Goal: Use online tool/utility

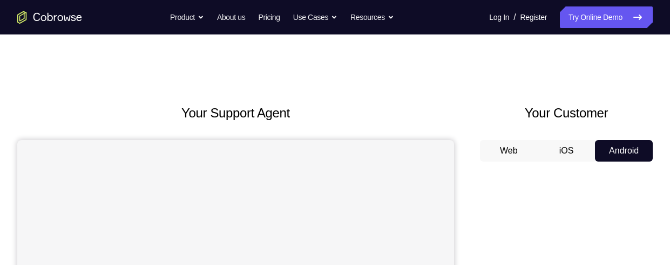
click at [622, 160] on button "Android" at bounding box center [624, 151] width 58 height 22
click at [648, 156] on button "Android" at bounding box center [624, 151] width 58 height 22
click at [511, 153] on button "Web" at bounding box center [509, 151] width 58 height 22
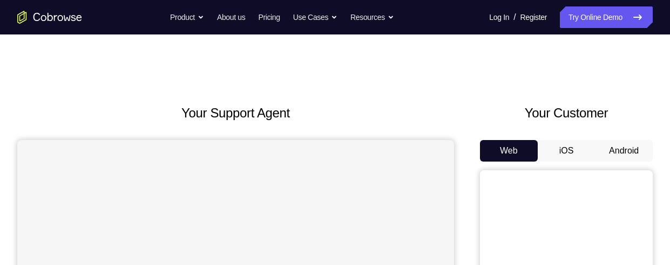
click at [629, 153] on button "Android" at bounding box center [624, 151] width 58 height 22
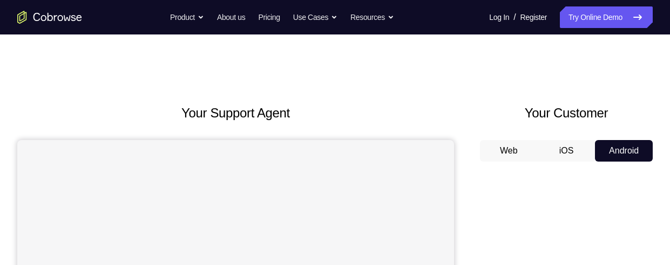
click at [505, 155] on button "Web" at bounding box center [509, 151] width 58 height 22
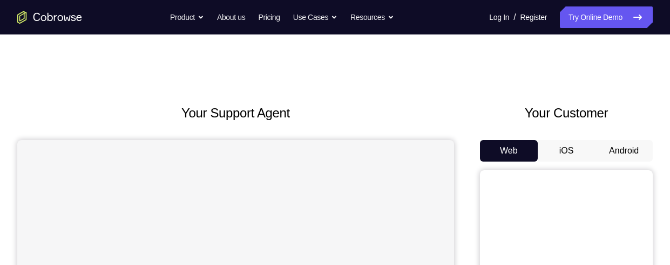
click at [567, 155] on button "iOS" at bounding box center [566, 151] width 58 height 22
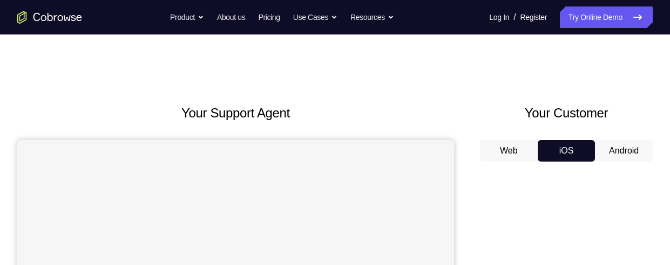
click at [627, 152] on button "Android" at bounding box center [624, 151] width 58 height 22
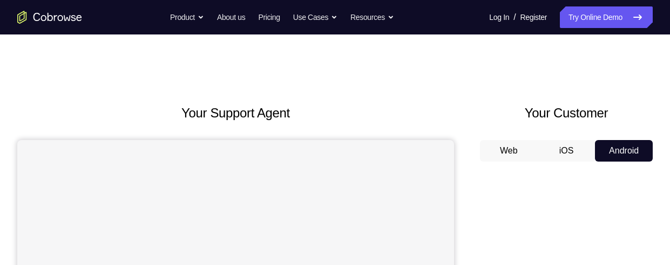
click at [513, 154] on button "Web" at bounding box center [509, 151] width 58 height 22
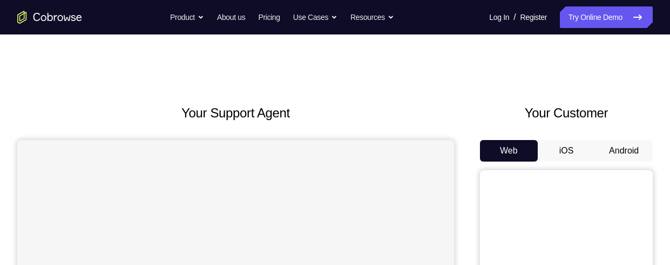
click at [569, 154] on button "iOS" at bounding box center [566, 151] width 58 height 22
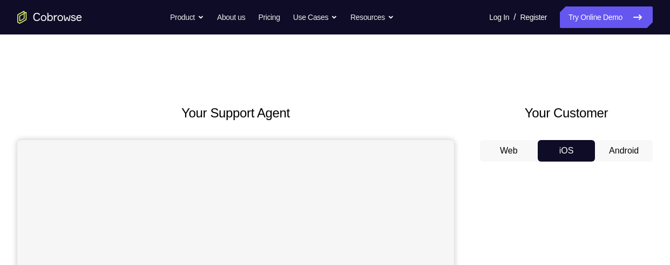
click at [605, 162] on button "Android" at bounding box center [624, 151] width 58 height 22
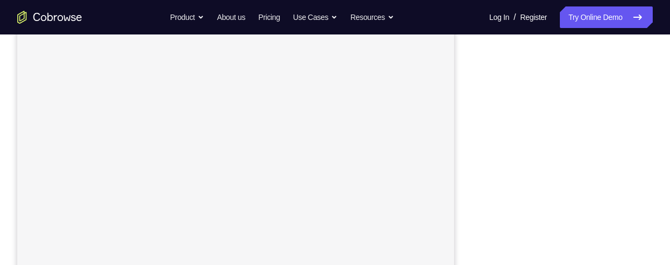
scroll to position [211, 0]
